Goal: Information Seeking & Learning: Check status

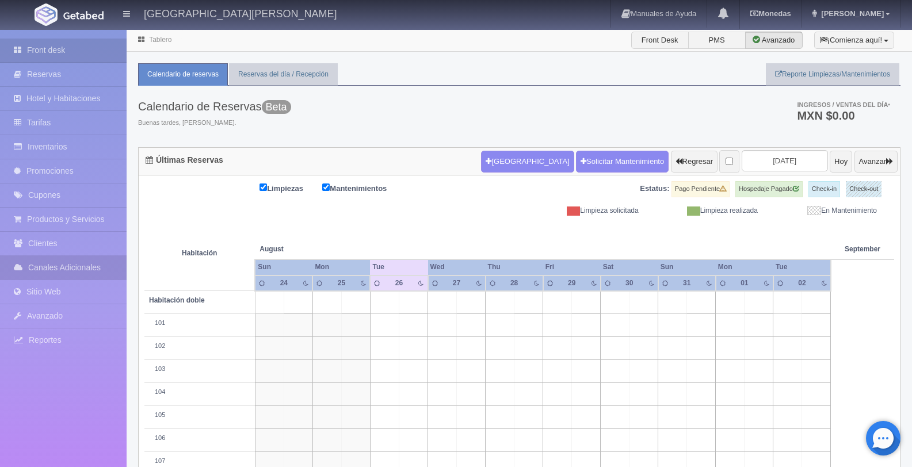
click at [86, 276] on link "Canales Adicionales" at bounding box center [63, 268] width 127 height 24
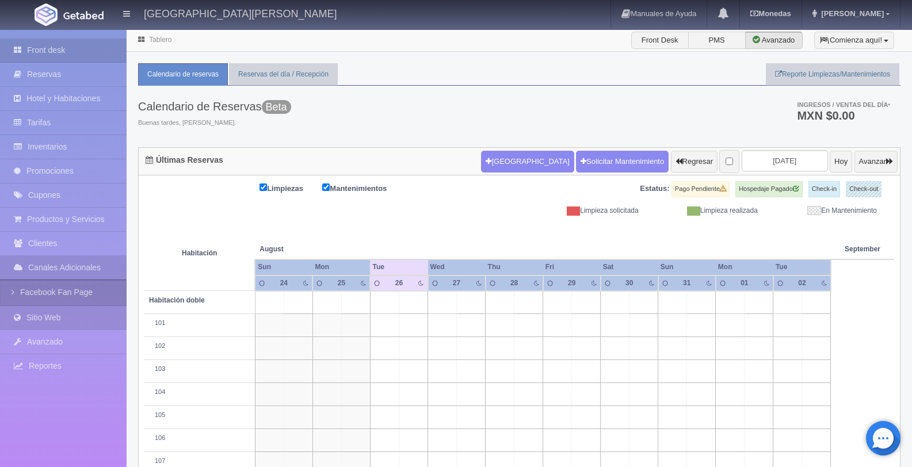
click at [79, 311] on link "Sitio Web" at bounding box center [63, 318] width 127 height 24
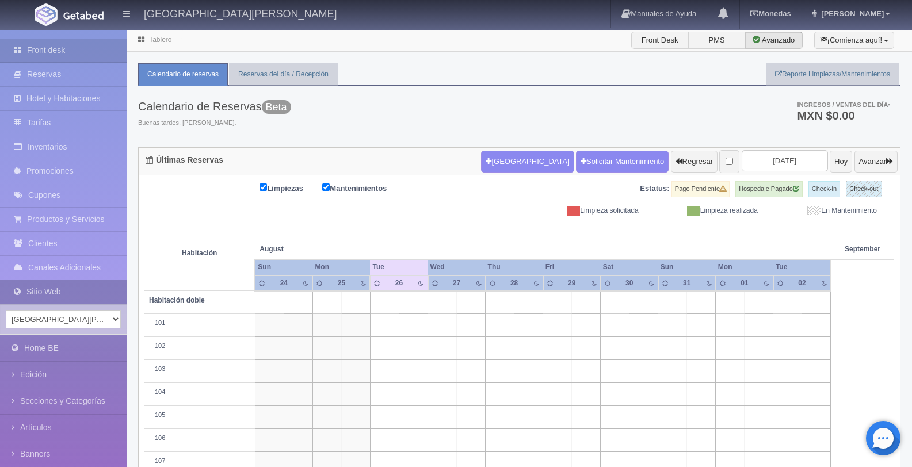
click at [85, 300] on link "Sitio Web" at bounding box center [63, 292] width 127 height 24
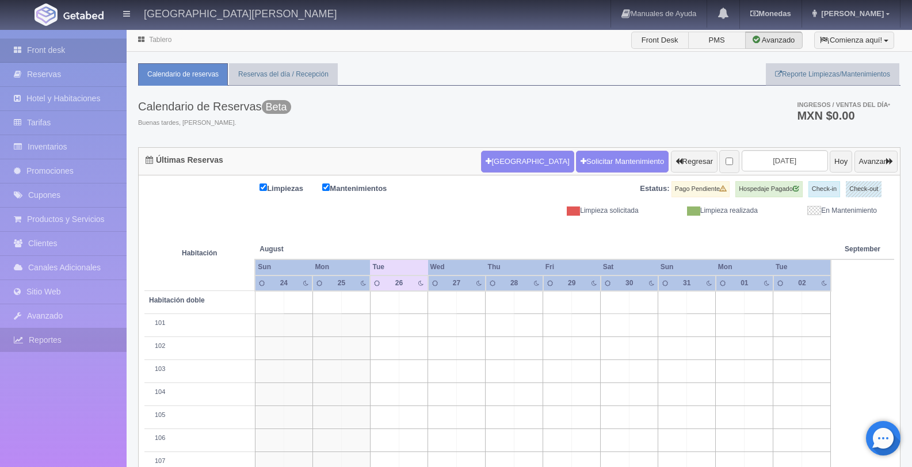
click at [76, 334] on link "Reportes" at bounding box center [63, 340] width 127 height 24
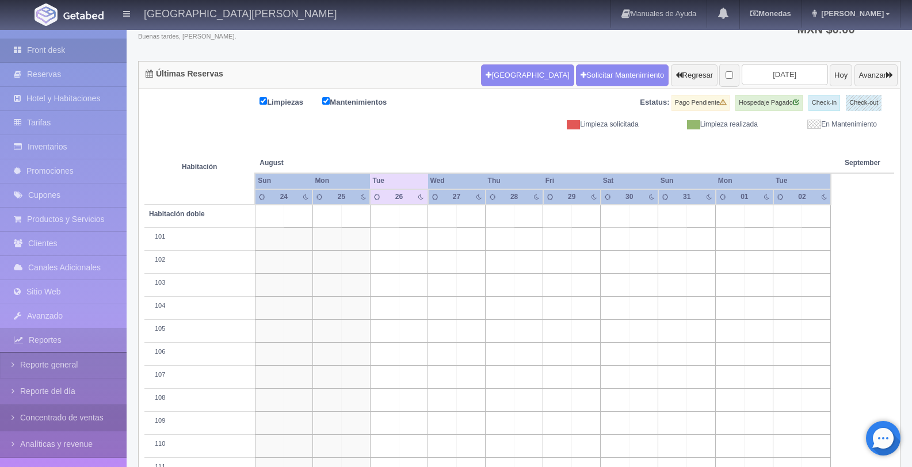
scroll to position [102, 0]
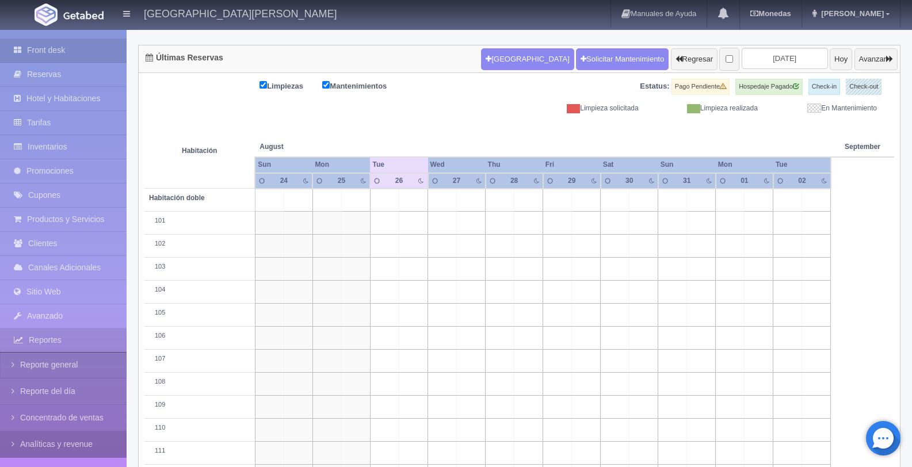
click at [78, 449] on link "Analíticas y revenue" at bounding box center [63, 444] width 127 height 26
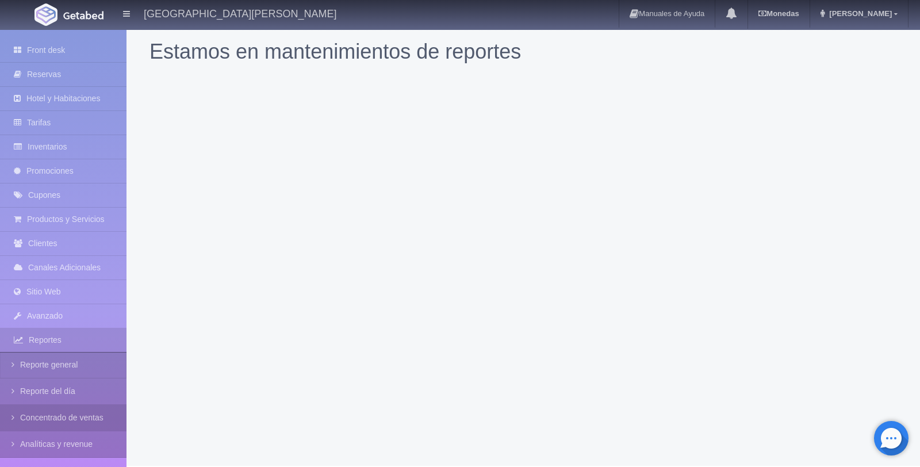
click at [42, 424] on link "Concentrado de ventas" at bounding box center [63, 418] width 127 height 26
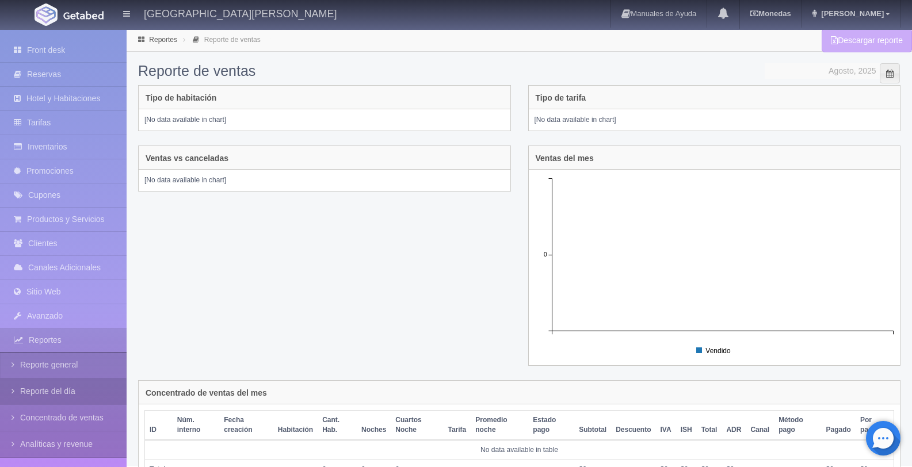
click at [68, 385] on link "Reporte del día" at bounding box center [63, 391] width 127 height 26
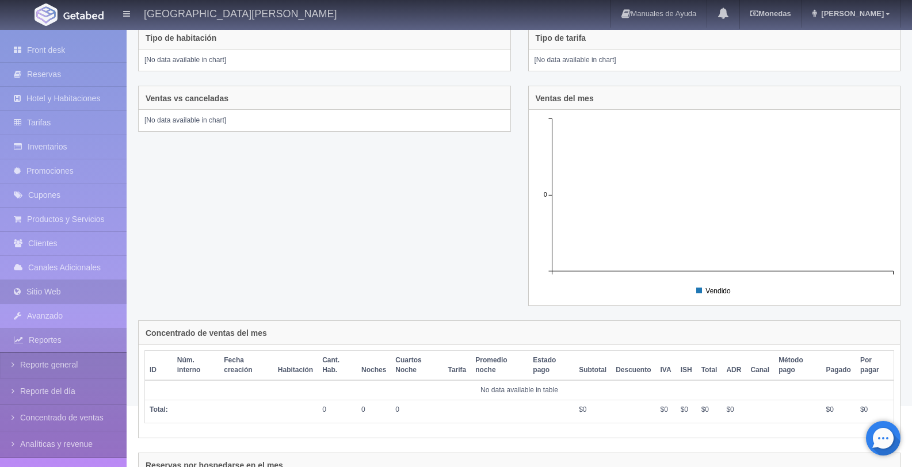
scroll to position [77, 0]
